Goal: Task Accomplishment & Management: Use online tool/utility

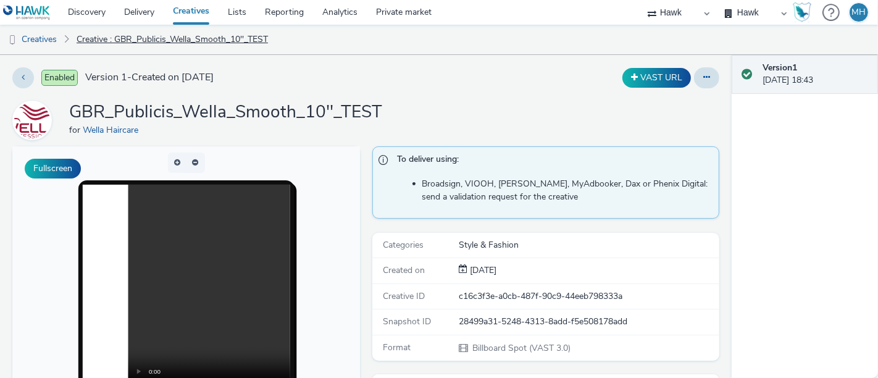
click at [201, 32] on link "Creative : GBR_Publicis_Wella_Smooth_10''_TEST" at bounding box center [172, 40] width 204 height 30
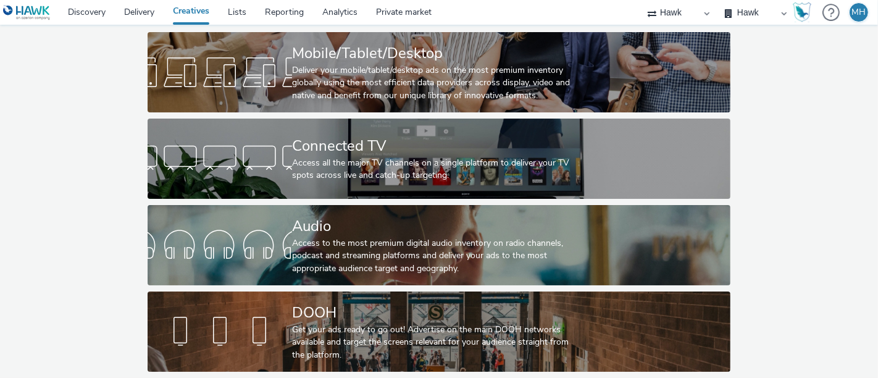
scroll to position [77, 0]
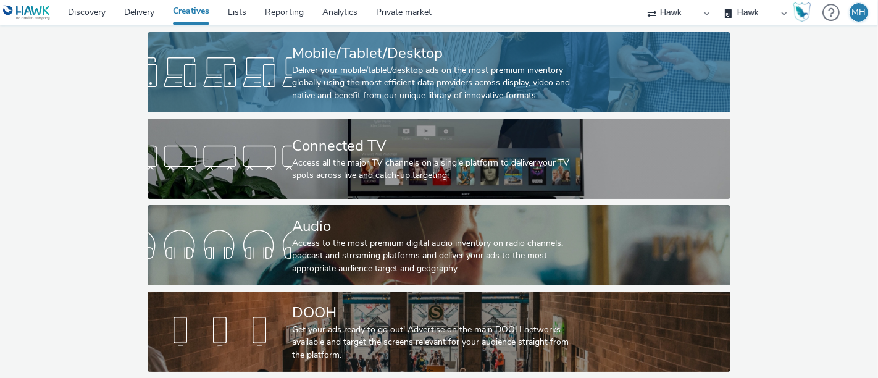
click at [435, 64] on div "Deliver your mobile/tablet/desktop ads on the most premium inventory globally u…" at bounding box center [436, 83] width 289 height 38
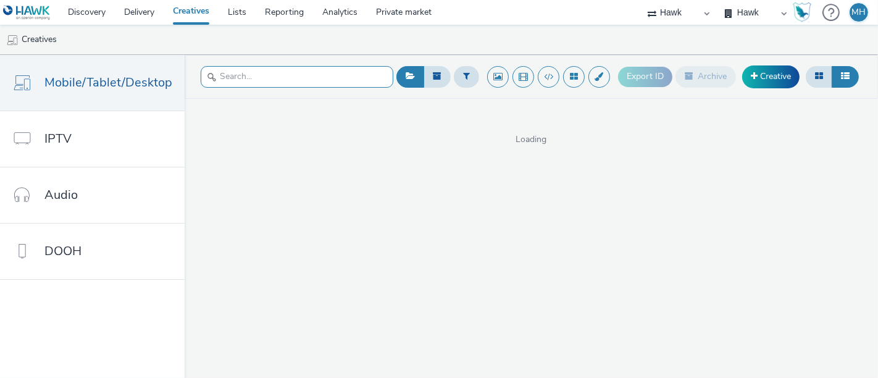
click at [268, 73] on input "text" at bounding box center [297, 77] width 193 height 22
type input "samsung"
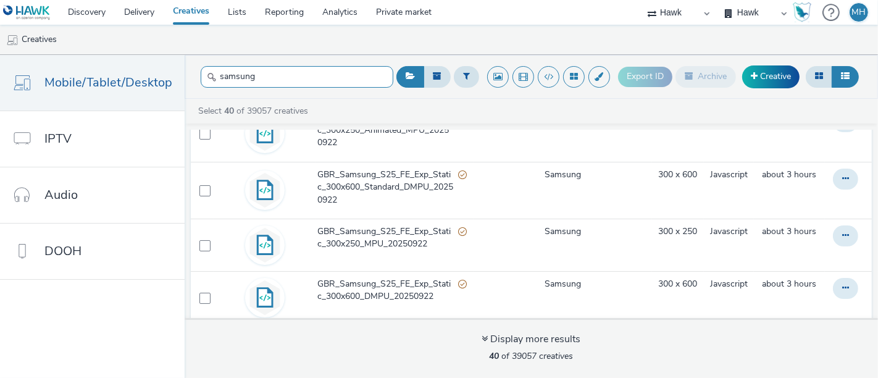
scroll to position [213, 0]
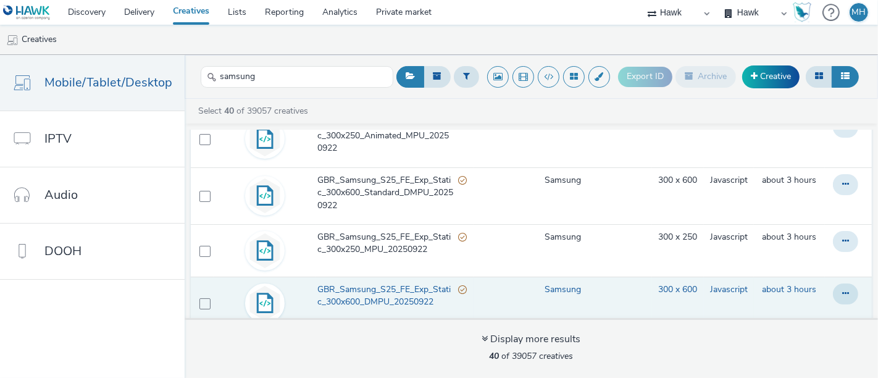
click at [430, 283] on span "GBR_Samsung_S25_FE_Exp_Static_300x600_DMPU_20250922" at bounding box center [387, 295] width 141 height 25
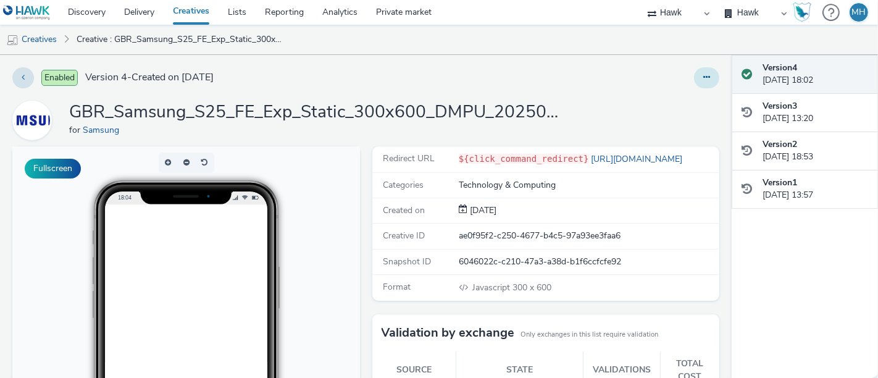
click at [703, 73] on button at bounding box center [706, 77] width 25 height 21
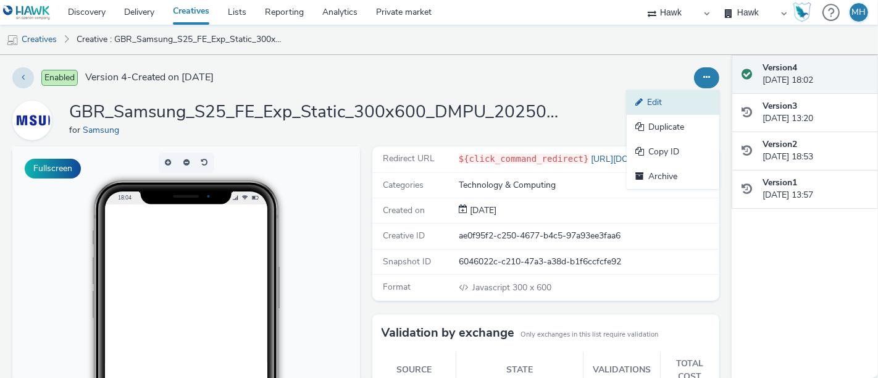
click at [680, 98] on link "Edit" at bounding box center [673, 102] width 93 height 25
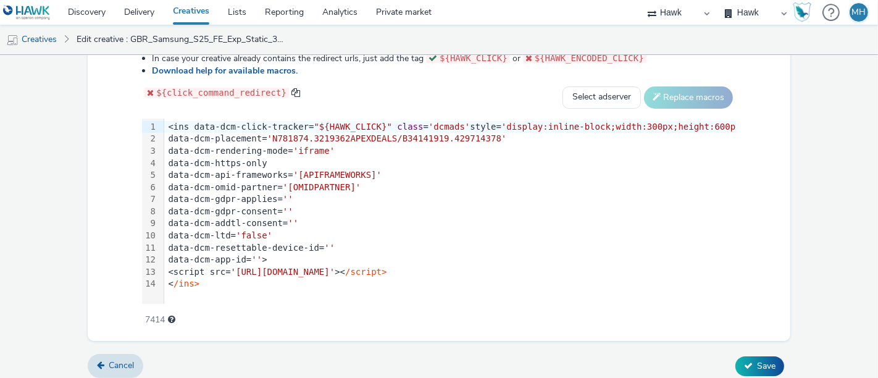
scroll to position [680, 0]
click at [209, 16] on link "Creatives" at bounding box center [191, 12] width 55 height 25
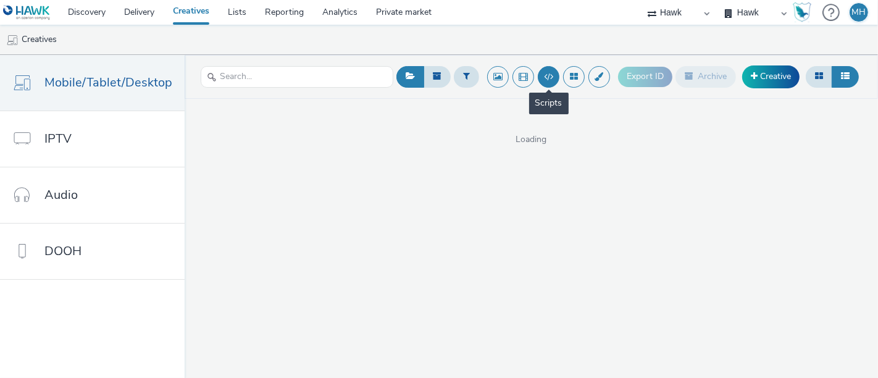
click at [554, 77] on button at bounding box center [549, 77] width 22 height 22
click at [552, 75] on button at bounding box center [549, 77] width 22 height 22
click at [546, 73] on button at bounding box center [549, 77] width 22 height 22
click at [548, 77] on button at bounding box center [549, 77] width 22 height 22
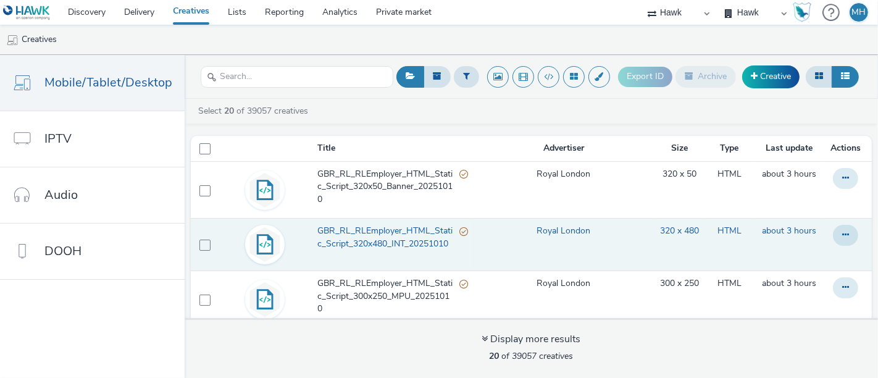
click at [349, 237] on span "GBR_RL_RLEmployer_HTML_Static_Script_320x480_INT_20251010" at bounding box center [388, 237] width 142 height 25
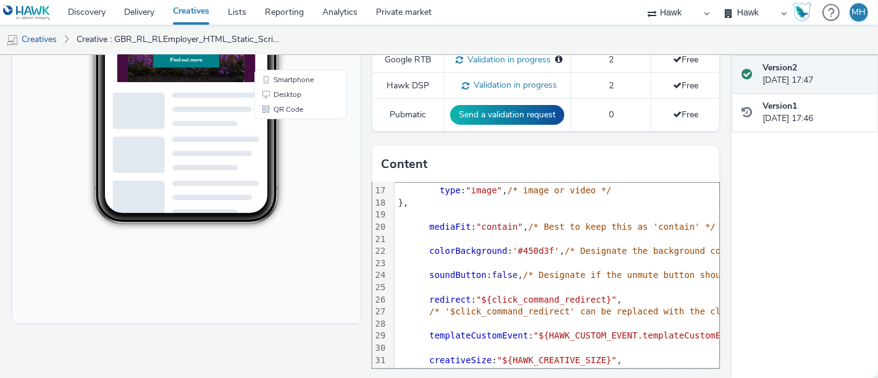
scroll to position [278, 0]
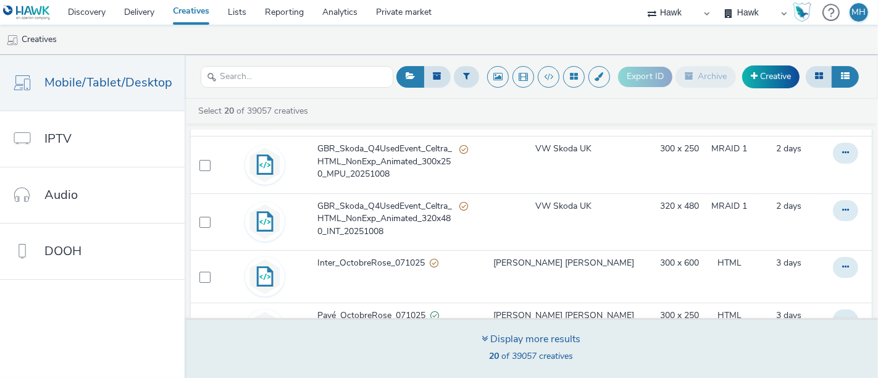
scroll to position [954, 0]
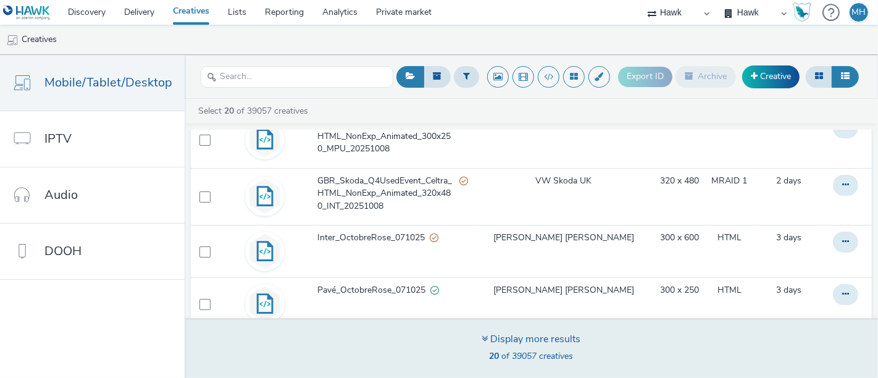
click at [581, 348] on div "Display more results 20 of 39057 creatives" at bounding box center [531, 348] width 702 height 60
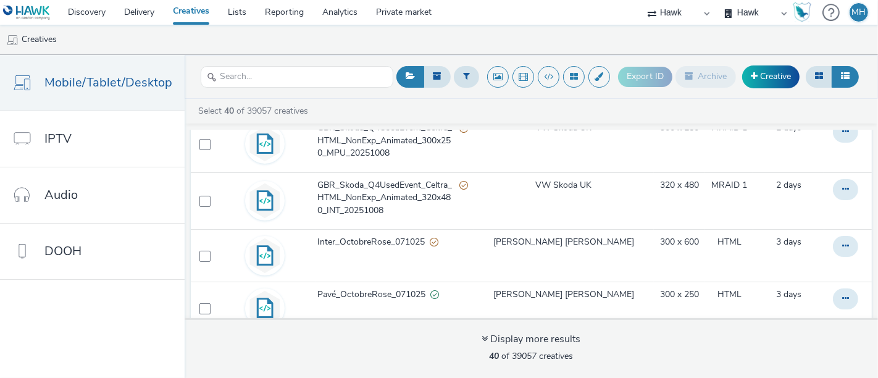
scroll to position [0, 0]
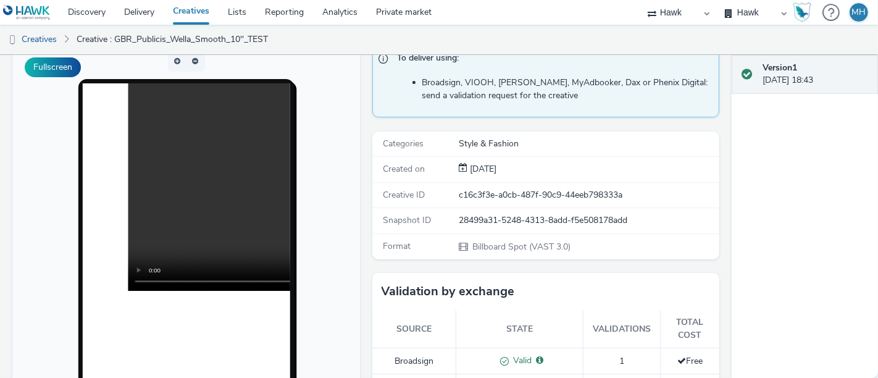
scroll to position [109, 0]
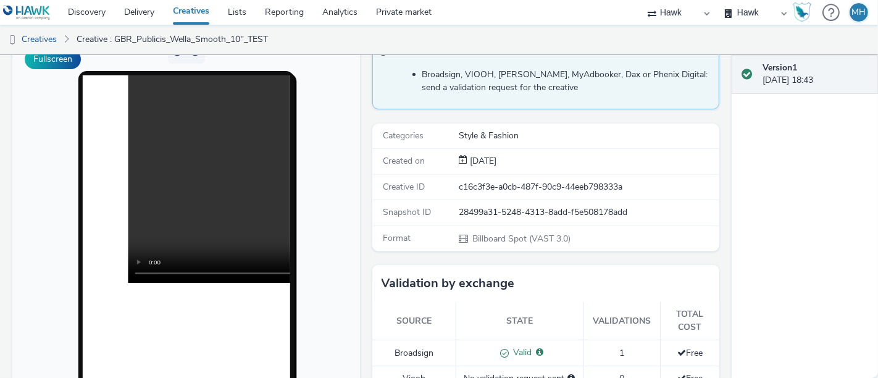
click at [185, 14] on link "Creatives" at bounding box center [191, 12] width 55 height 25
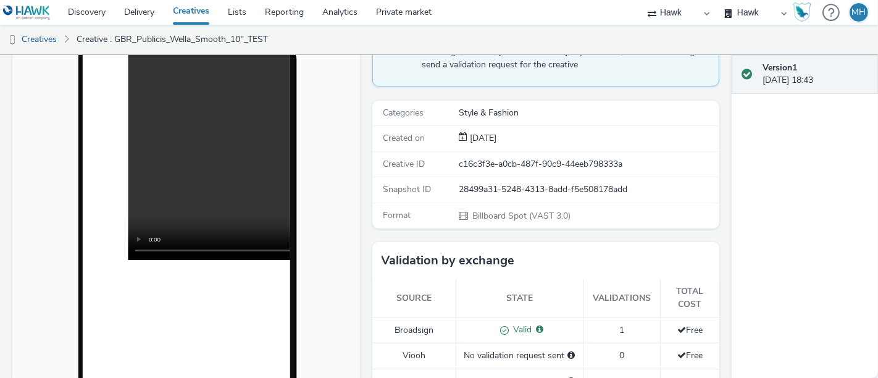
scroll to position [130, 0]
click at [46, 42] on link "Creatives" at bounding box center [31, 40] width 63 height 30
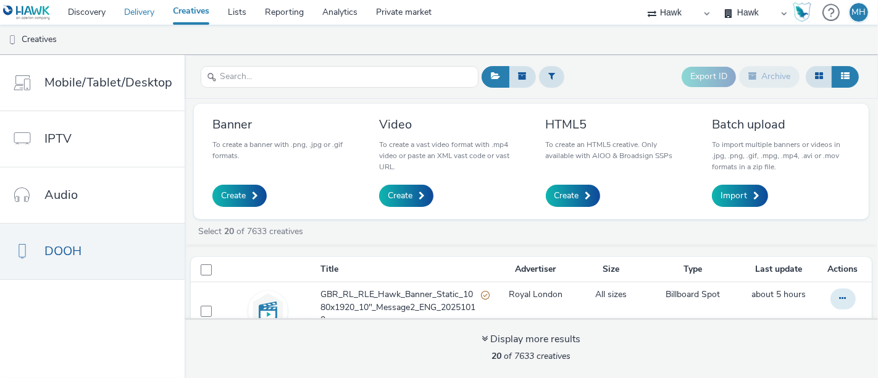
click at [149, 13] on link "Delivery" at bounding box center [139, 12] width 49 height 25
